Goal: Task Accomplishment & Management: Use online tool/utility

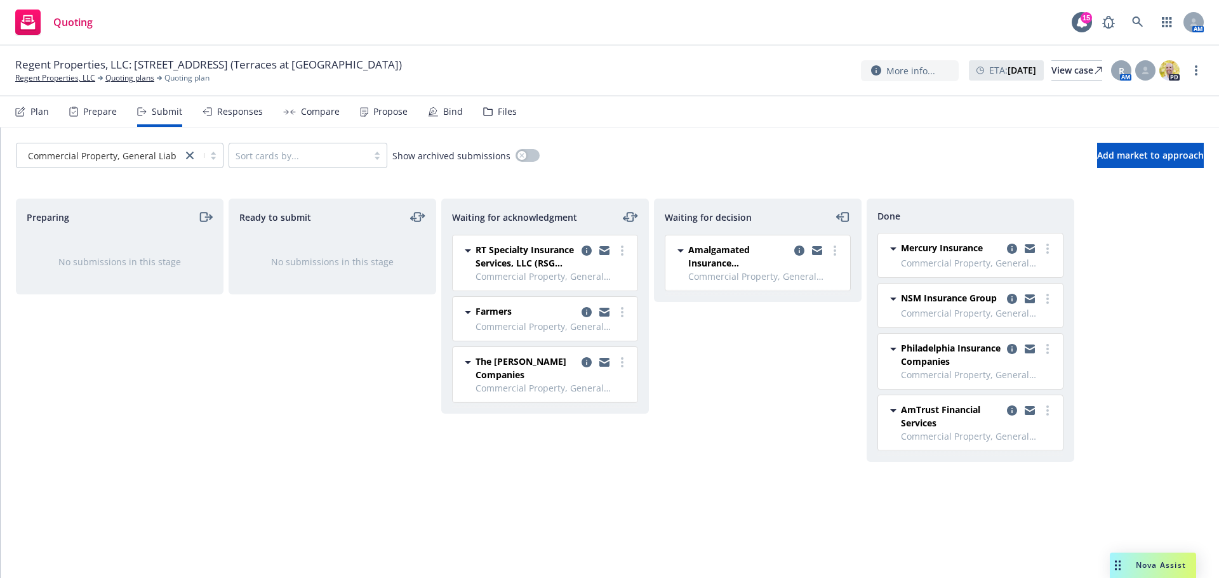
click at [538, 6] on div "Quoting 15 AM" at bounding box center [609, 23] width 1219 height 46
click at [65, 76] on link "Regent Properties, LLC" at bounding box center [55, 77] width 80 height 11
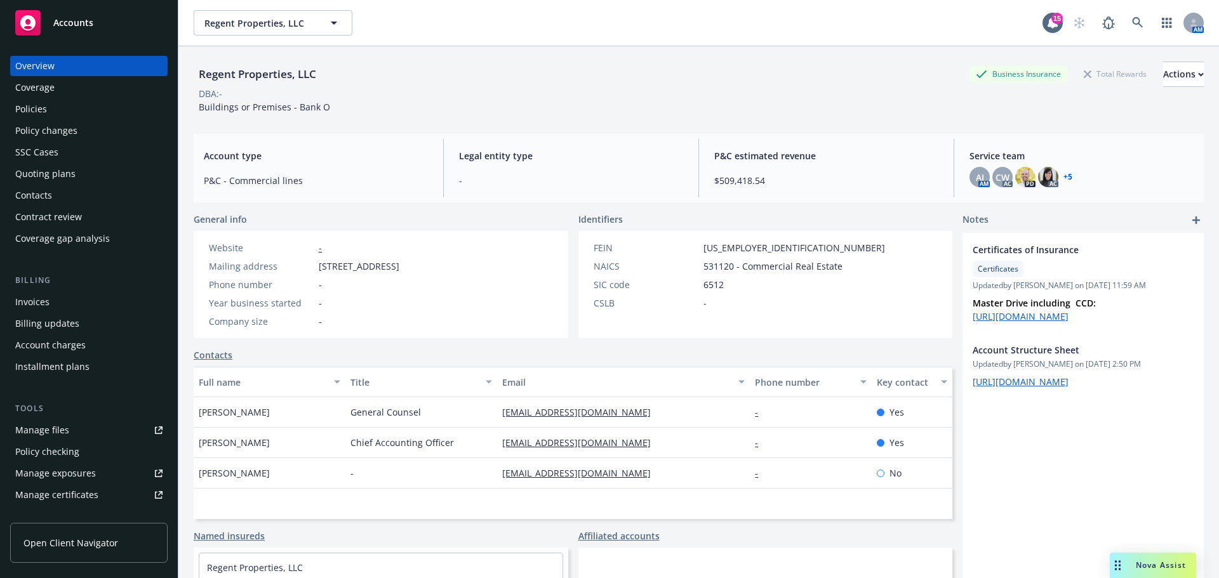
click at [36, 112] on div "Policies" at bounding box center [31, 109] width 32 height 20
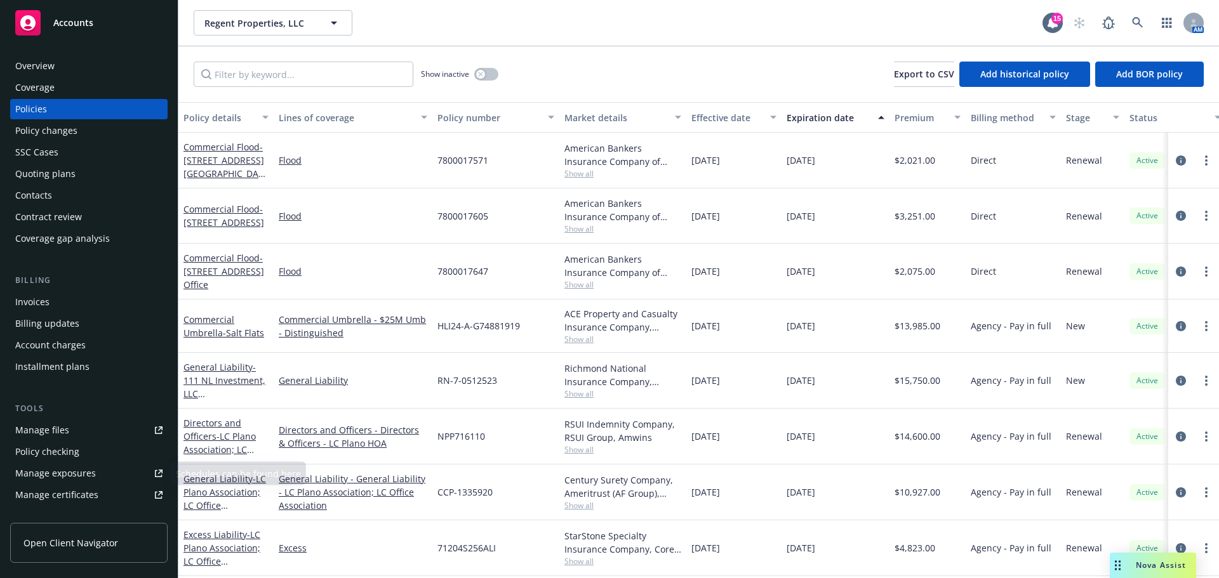
click at [98, 453] on div "Policy checking" at bounding box center [88, 452] width 147 height 20
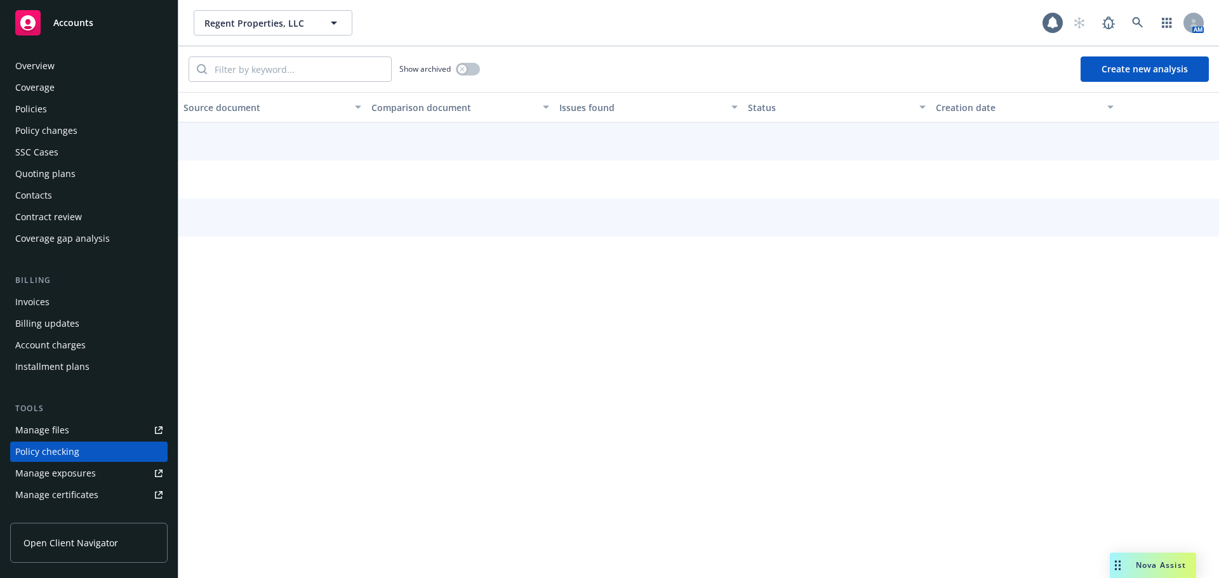
scroll to position [143, 0]
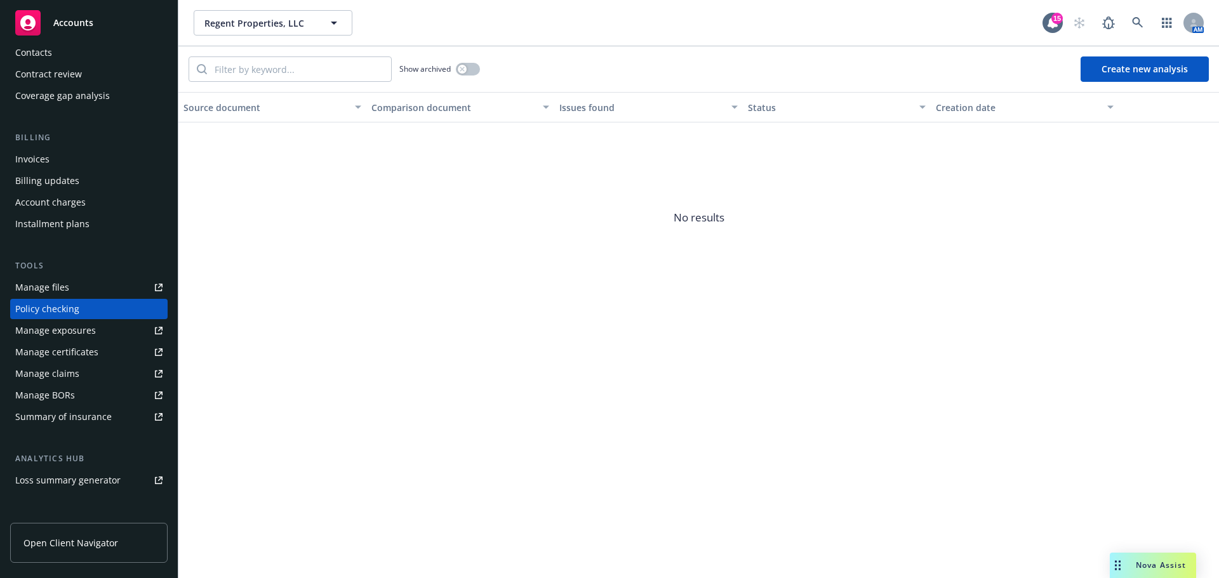
click at [1121, 74] on button "Create new analysis" at bounding box center [1144, 68] width 128 height 25
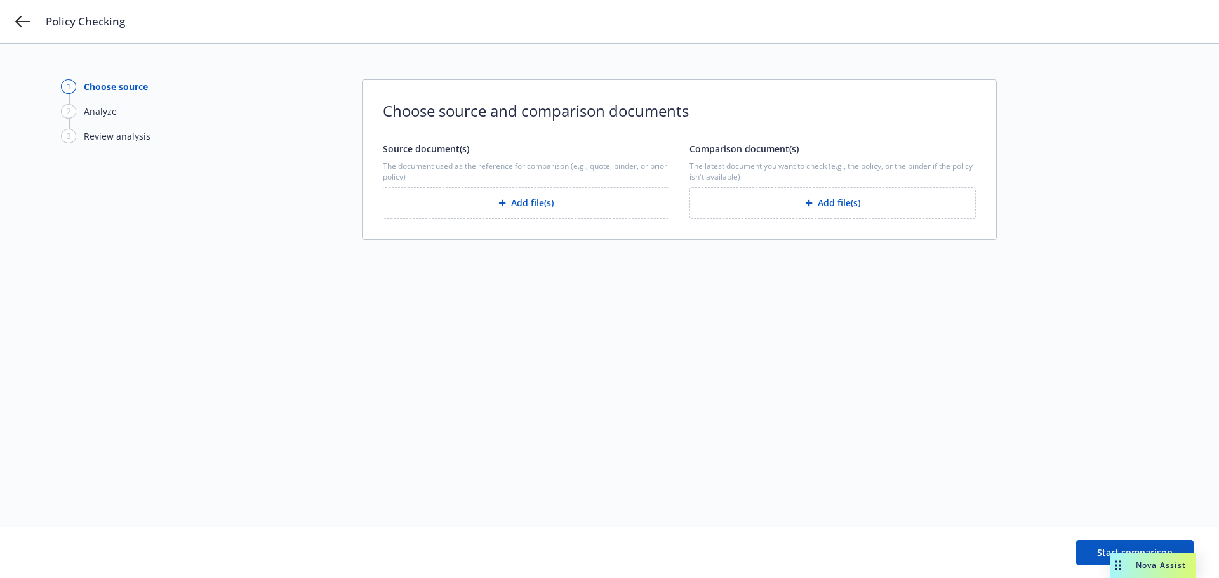
click at [1096, 285] on div "1 Choose source 2 Analyze 3 Review analysis Choose source and comparison docume…" at bounding box center [609, 285] width 1097 height 412
click at [519, 201] on button "Add file(s)" at bounding box center [526, 203] width 286 height 32
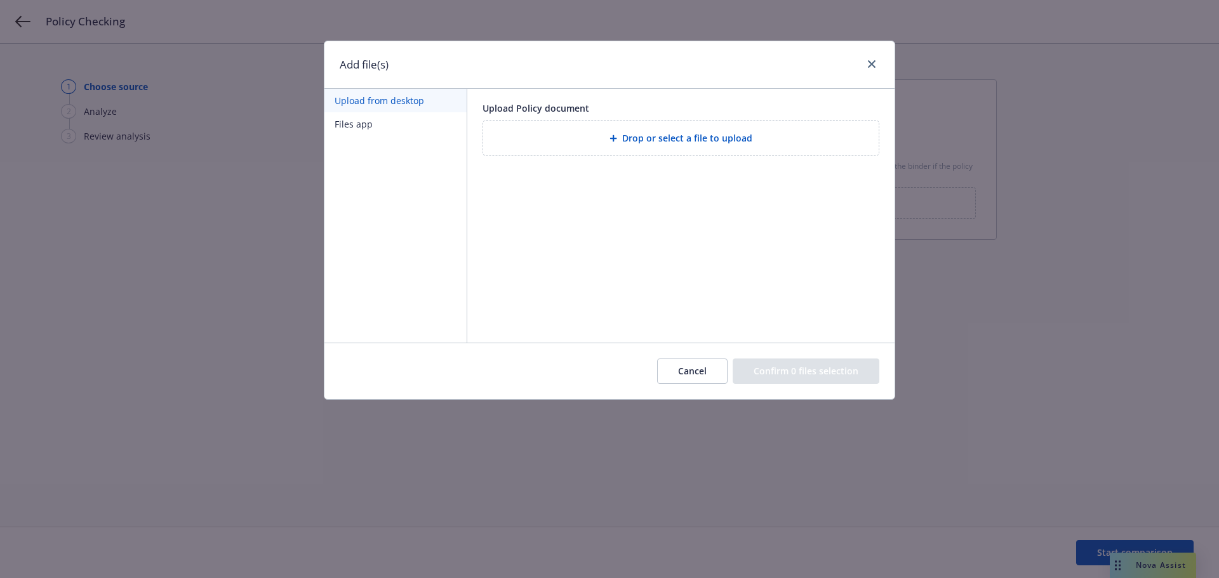
click at [885, 214] on div "Upload Policy document Drop or select a file to upload" at bounding box center [680, 216] width 427 height 254
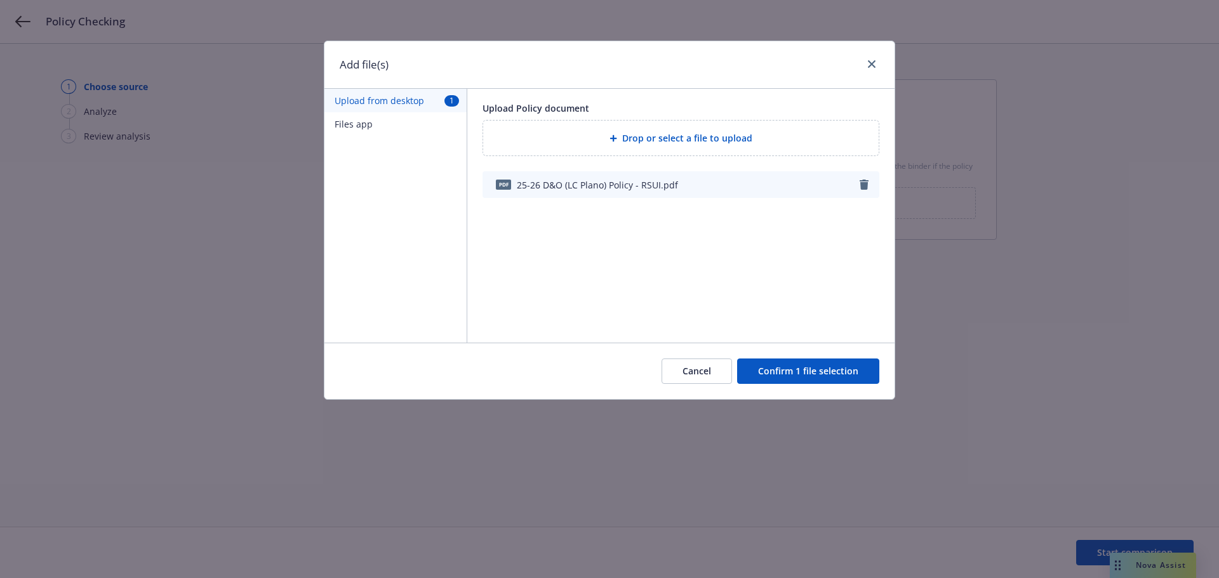
click at [809, 363] on button "Confirm 1 file selection" at bounding box center [808, 371] width 142 height 25
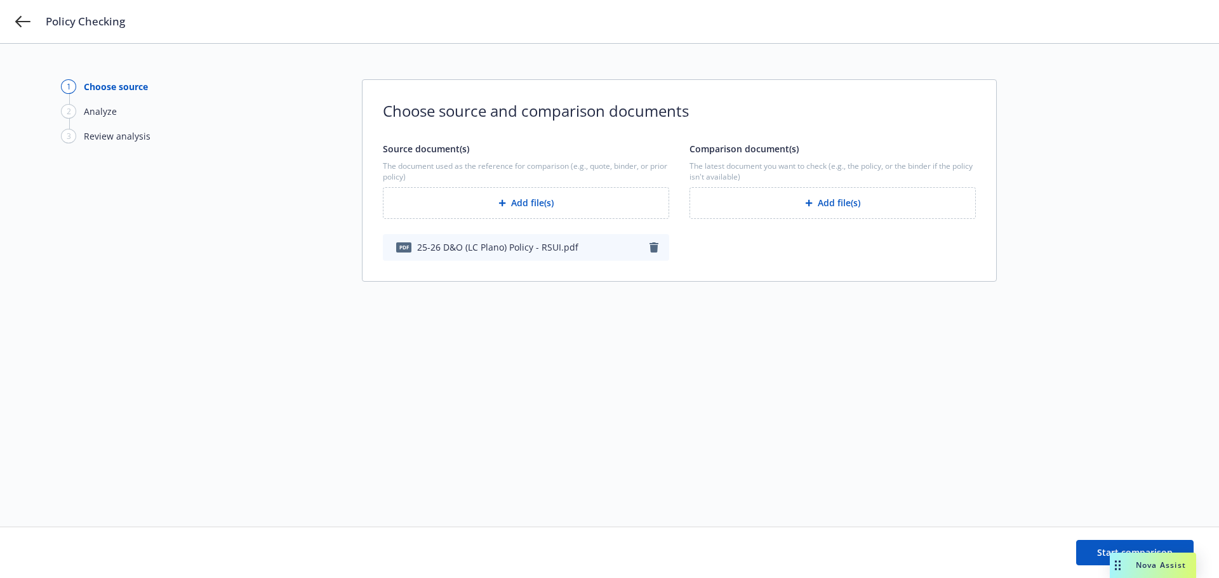
click at [828, 212] on button "Add file(s)" at bounding box center [832, 203] width 286 height 32
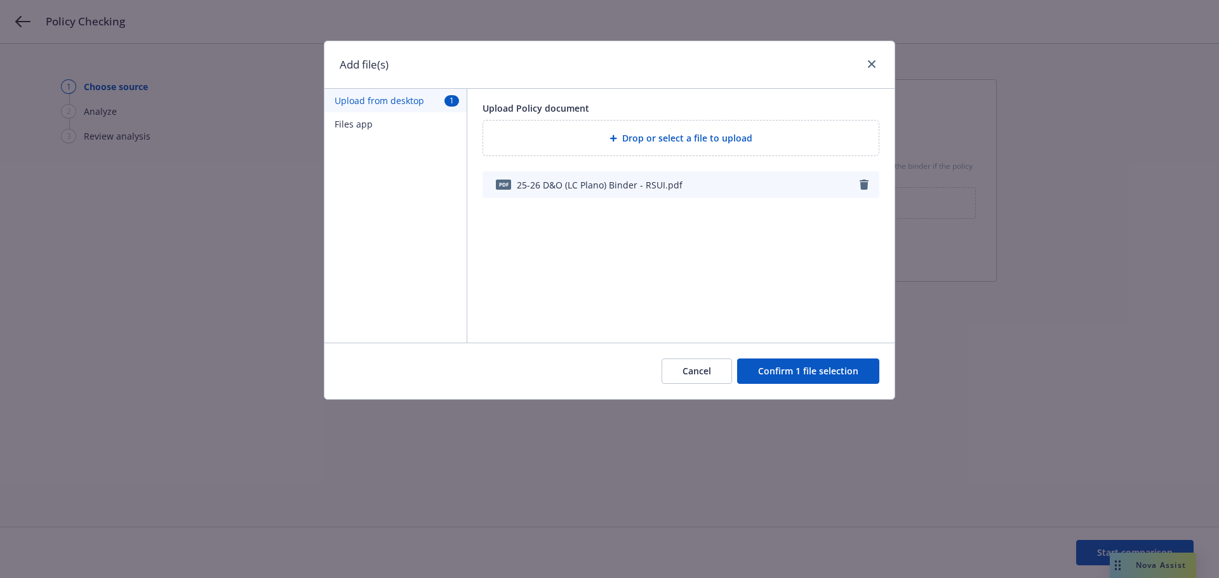
click at [788, 373] on button "Confirm 1 file selection" at bounding box center [808, 371] width 142 height 25
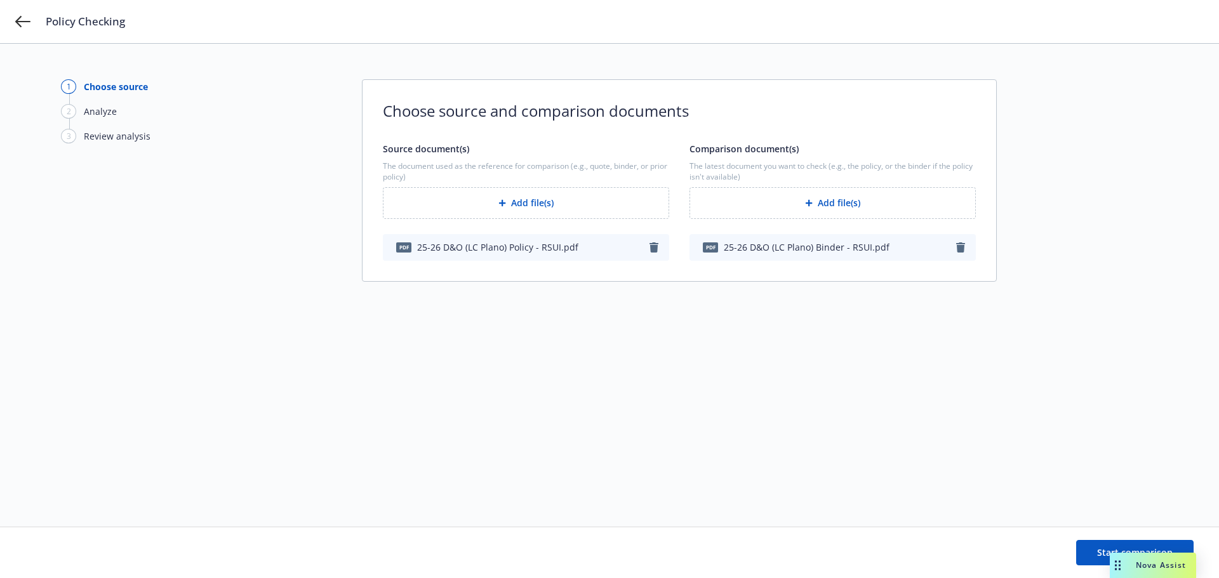
click at [1077, 361] on div "1 Choose source 2 Analyze 3 Review analysis Choose source and comparison docume…" at bounding box center [609, 285] width 1097 height 412
click at [1087, 548] on button "Start comparison" at bounding box center [1134, 552] width 117 height 25
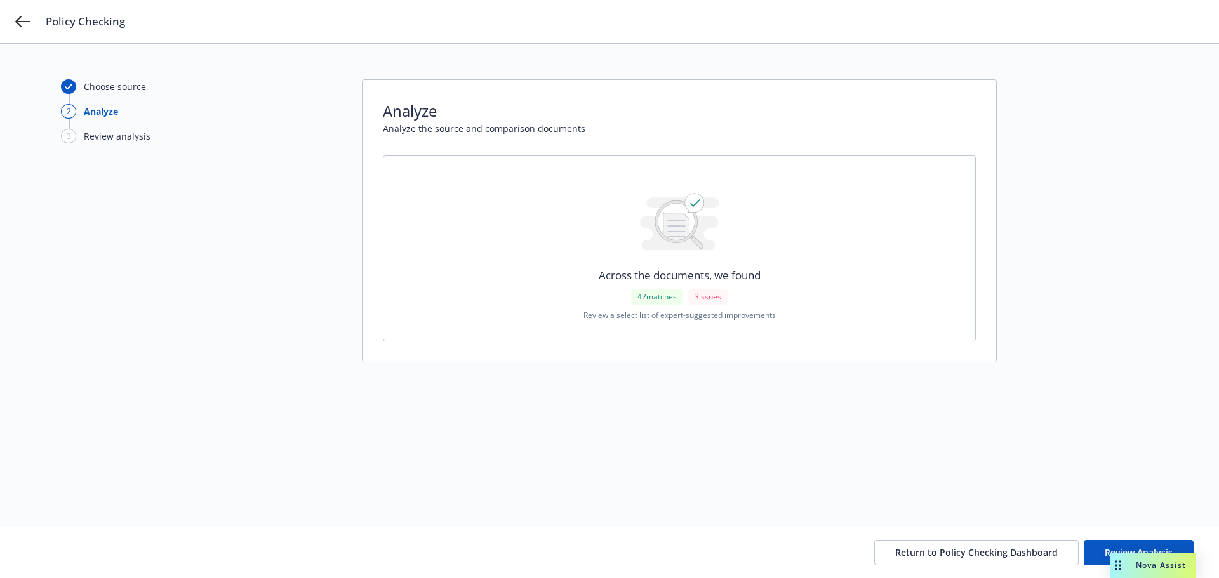
click at [368, 65] on div "Choose source 2 Analyze 3 Review analysis Analyze Analyze the source and compar…" at bounding box center [609, 311] width 1219 height 534
click at [1100, 557] on button "Review Analysis" at bounding box center [1139, 552] width 110 height 25
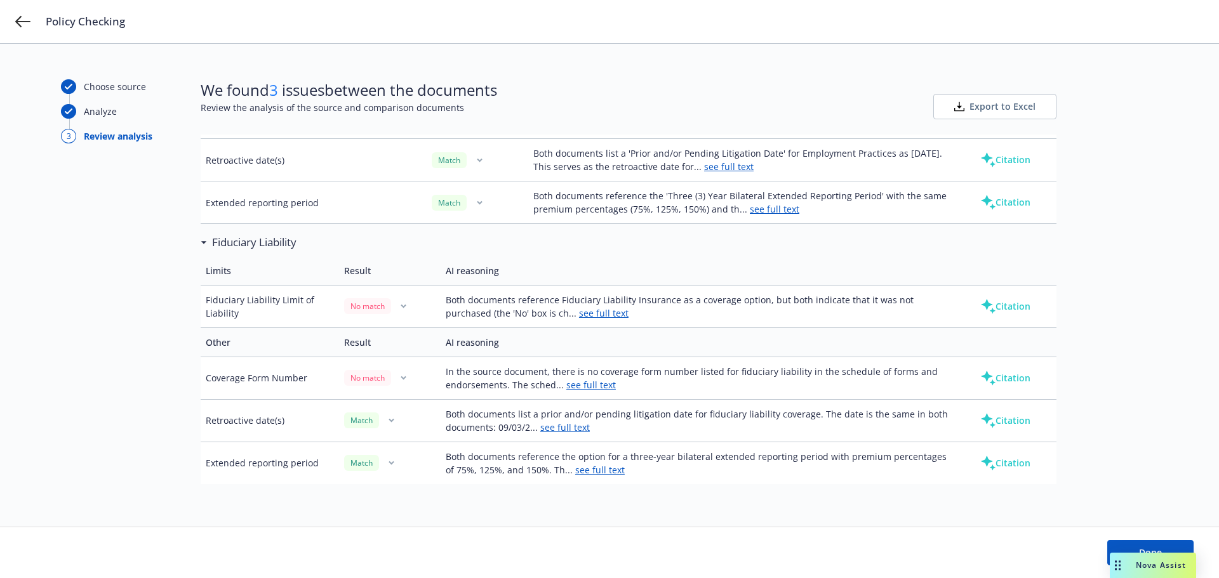
scroll to position [2065, 0]
click at [1140, 542] on button "Done" at bounding box center [1150, 552] width 86 height 25
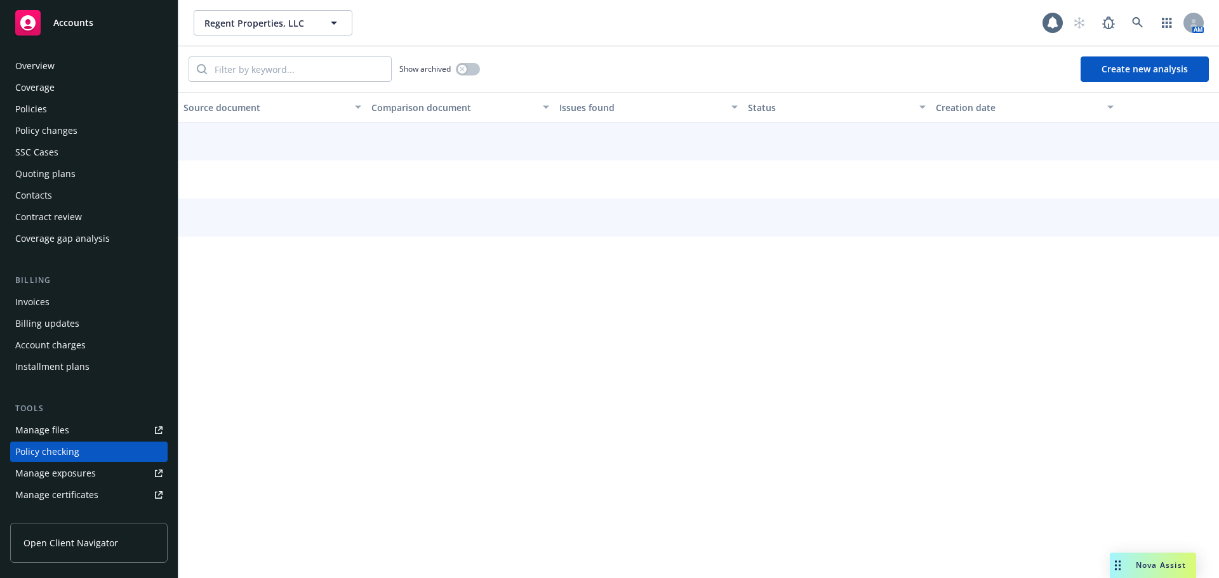
scroll to position [143, 0]
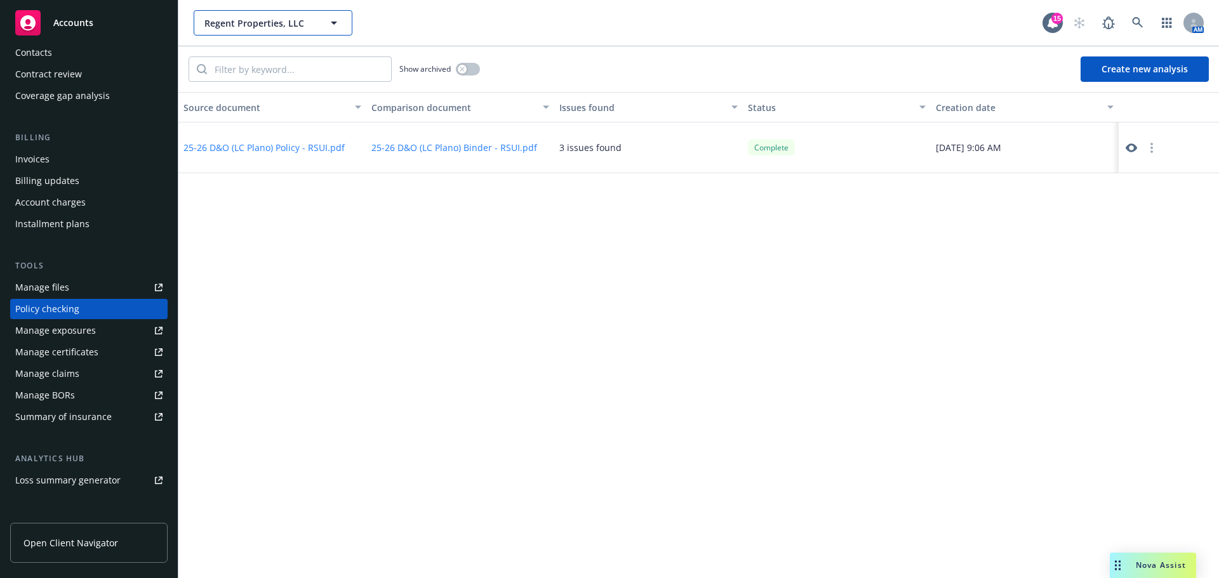
click at [251, 22] on span "Regent Properties, LLC" at bounding box center [259, 23] width 110 height 13
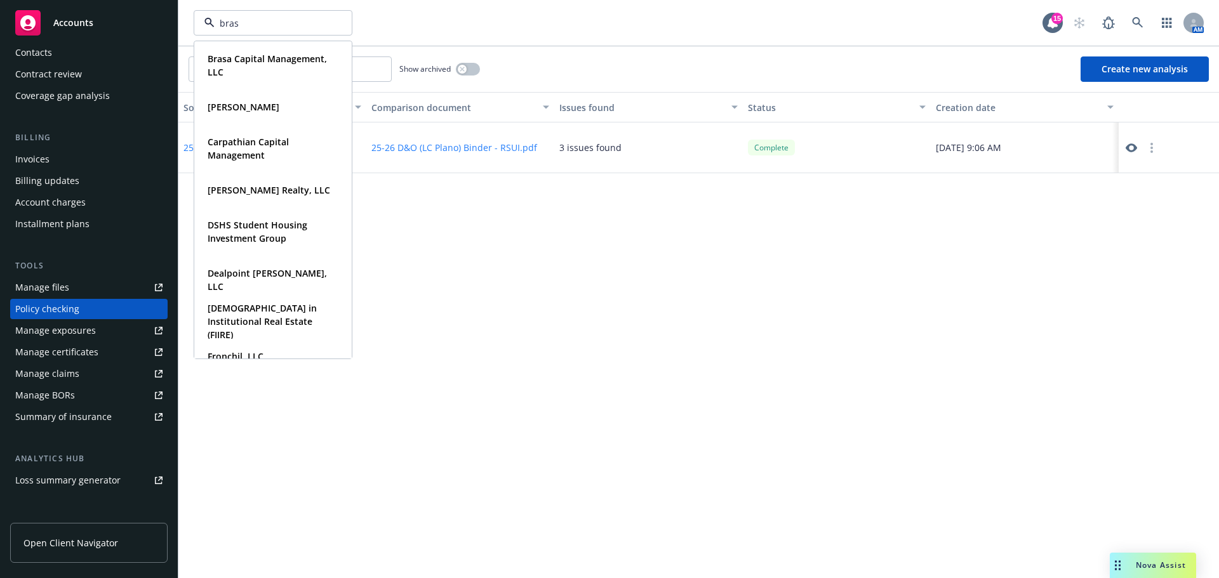
type input "brasa"
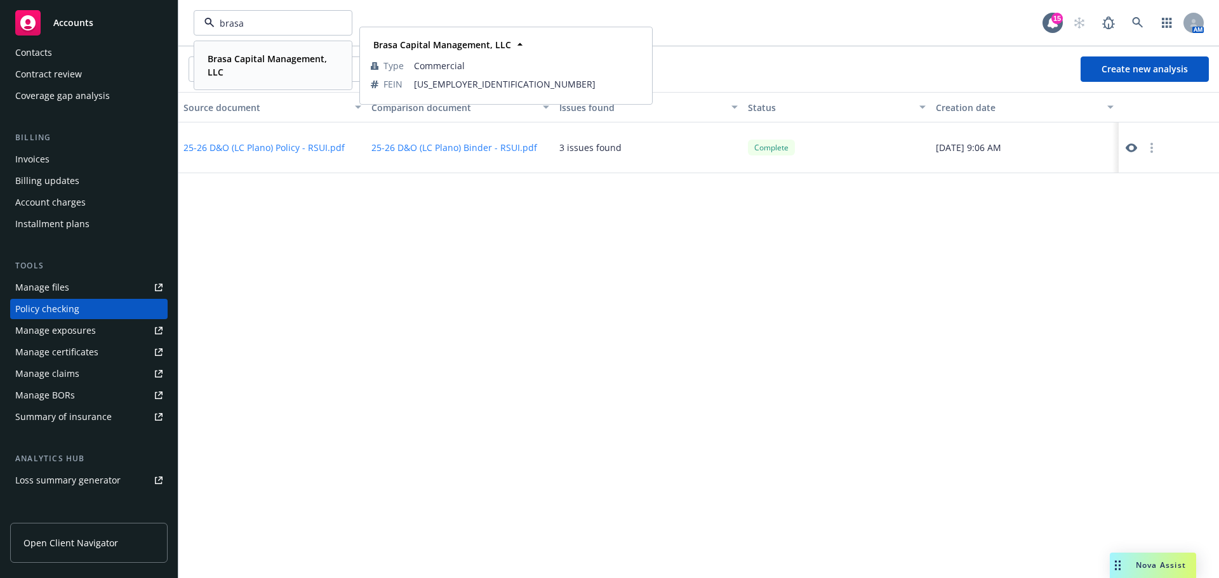
click at [246, 69] on span "Brasa Capital Management, LLC" at bounding box center [272, 65] width 128 height 27
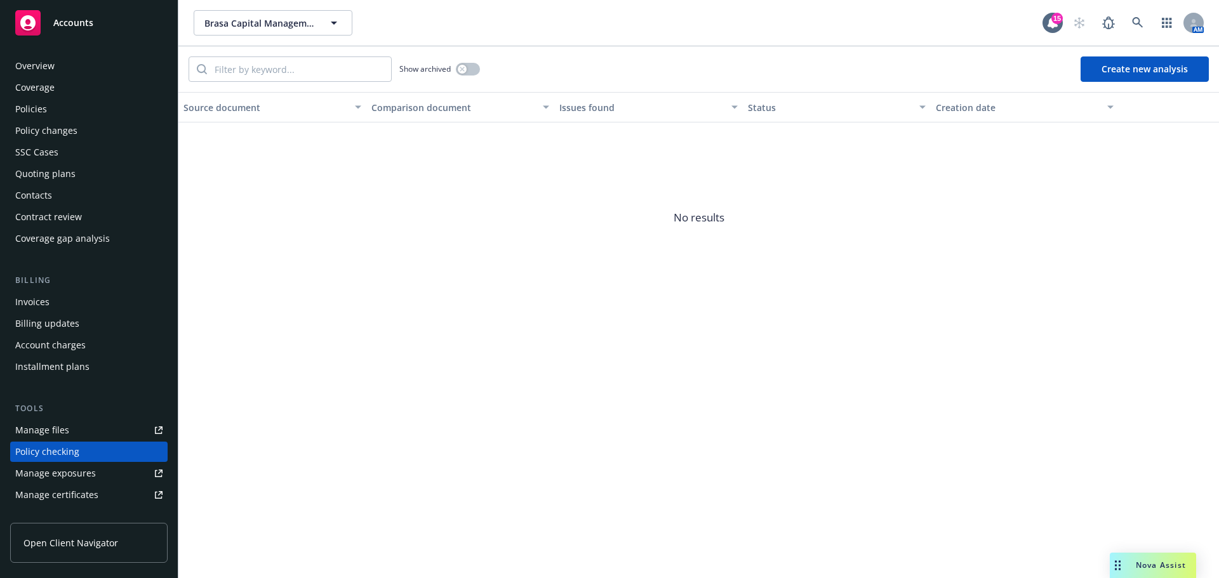
click at [50, 114] on div "Policies" at bounding box center [88, 109] width 147 height 20
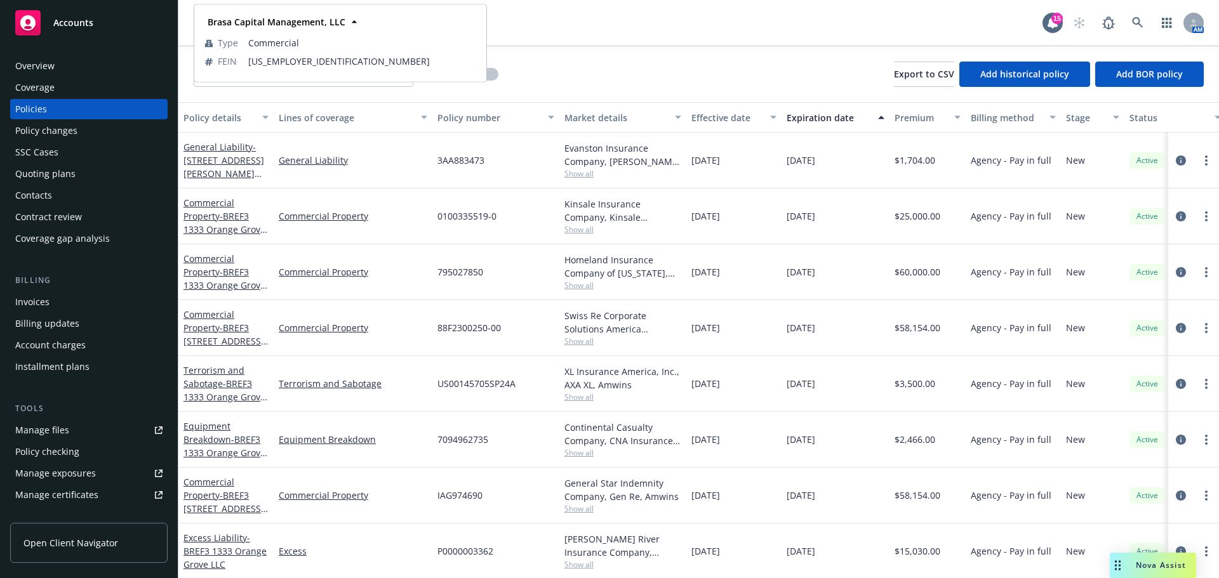
click at [52, 294] on div "Invoices" at bounding box center [88, 302] width 147 height 20
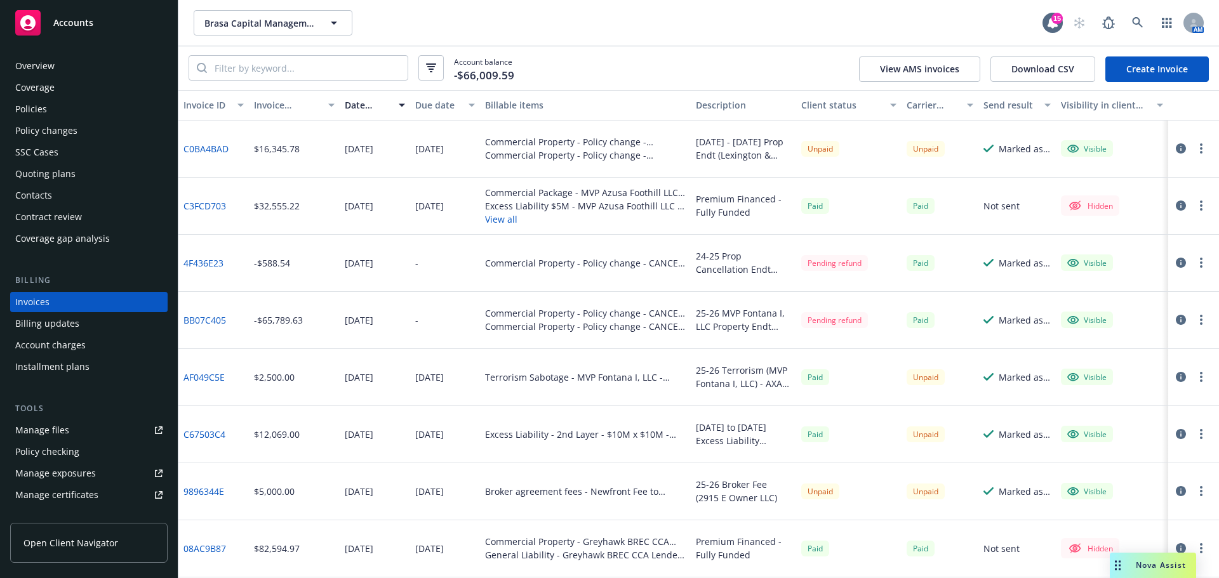
click at [206, 322] on link "BB07C405" at bounding box center [204, 320] width 43 height 13
